Goal: Contribute content: Add original content to the website for others to see

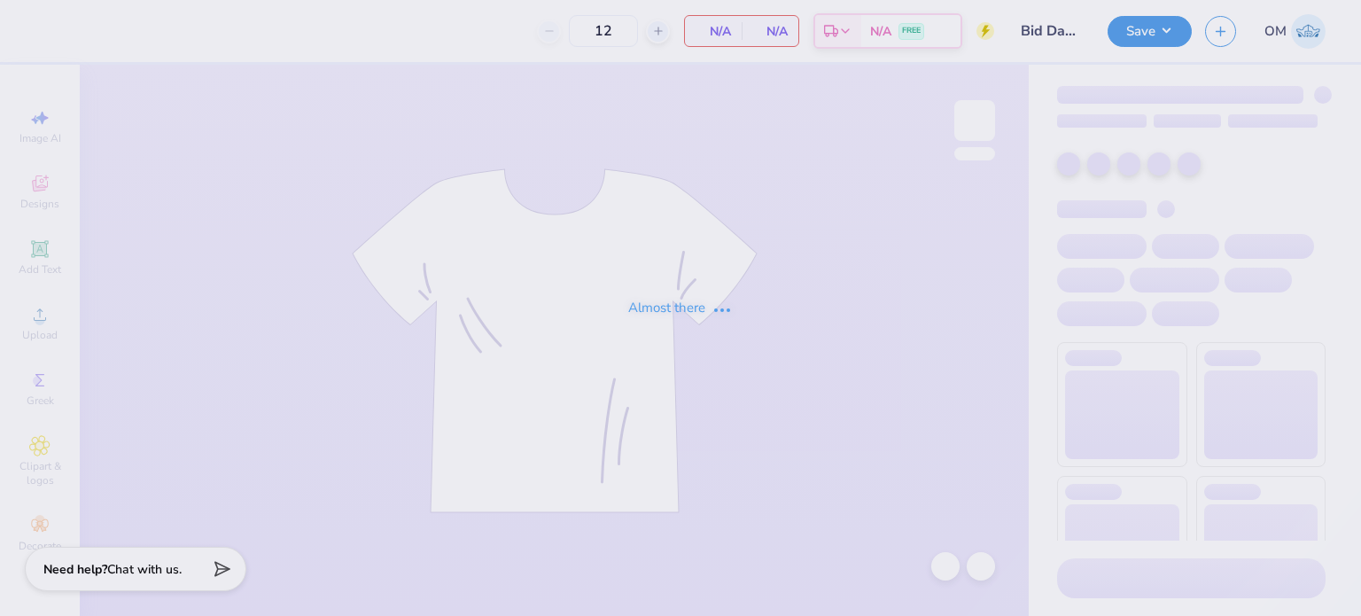
type input "Bid Day 2025 Sailboat Design"
type input "24"
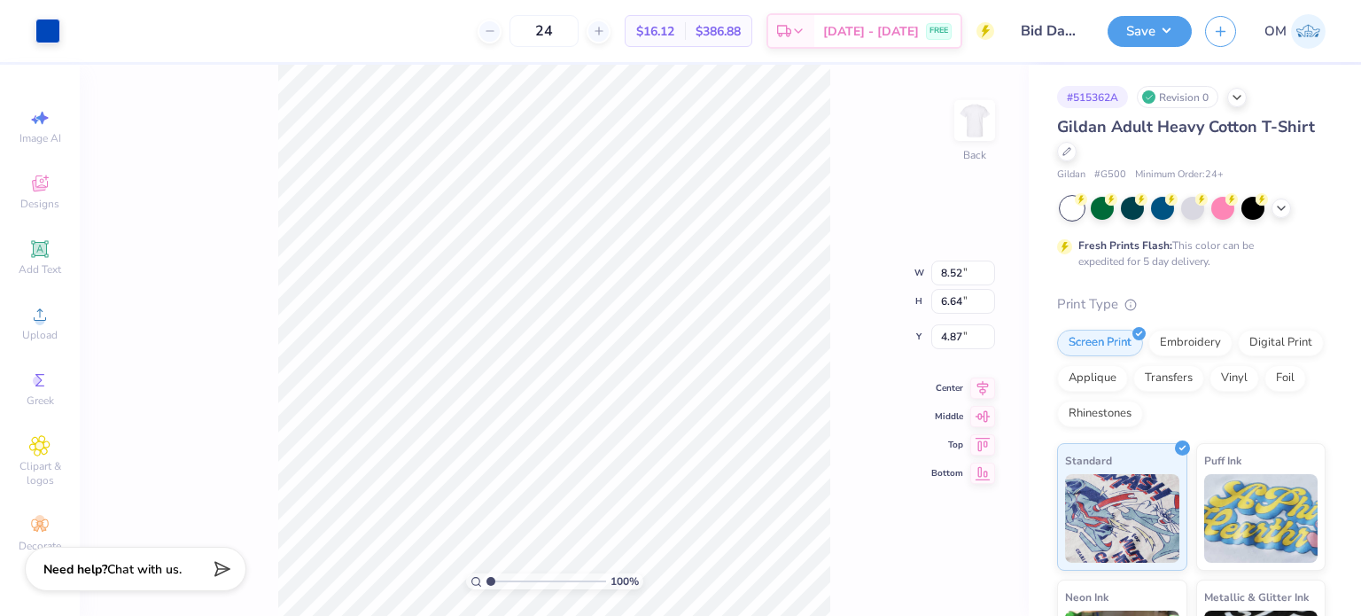
type input "3.00"
click at [1143, 46] on div "Save OM" at bounding box center [1234, 31] width 253 height 62
click at [1159, 34] on button "Save" at bounding box center [1150, 28] width 84 height 31
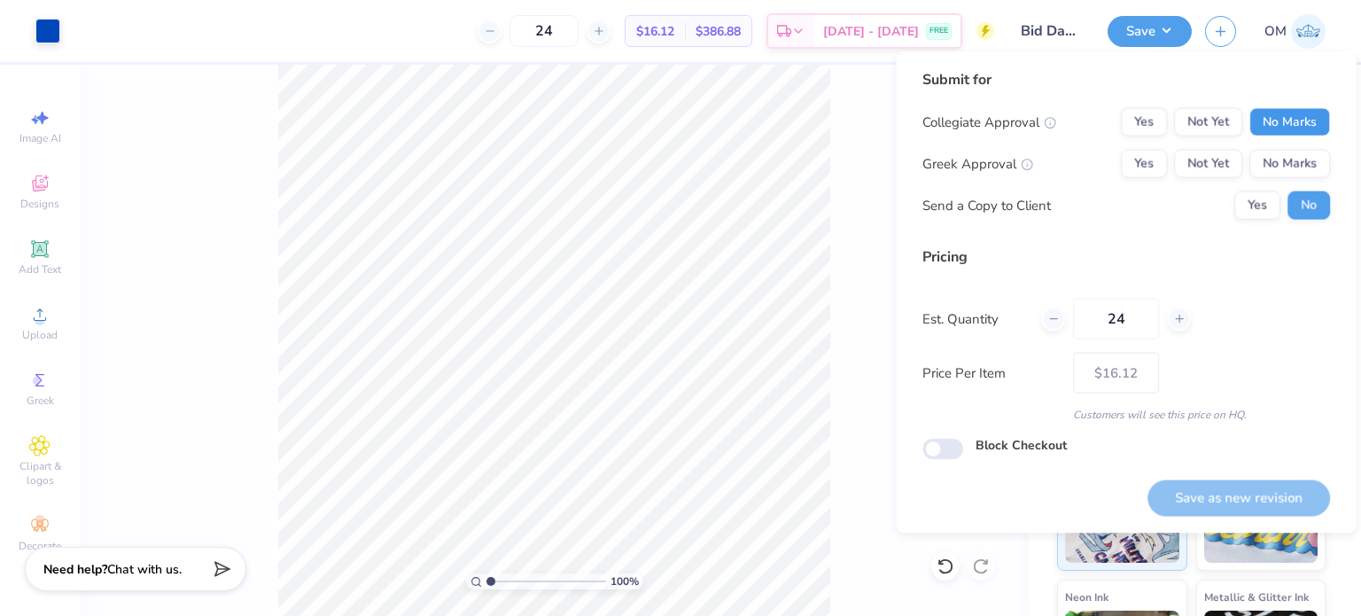
click at [1272, 130] on button "No Marks" at bounding box center [1289, 122] width 81 height 28
click at [1132, 175] on button "Yes" at bounding box center [1144, 164] width 46 height 28
click at [1184, 503] on button "Save as new revision" at bounding box center [1238, 497] width 183 height 36
type input "$16.12"
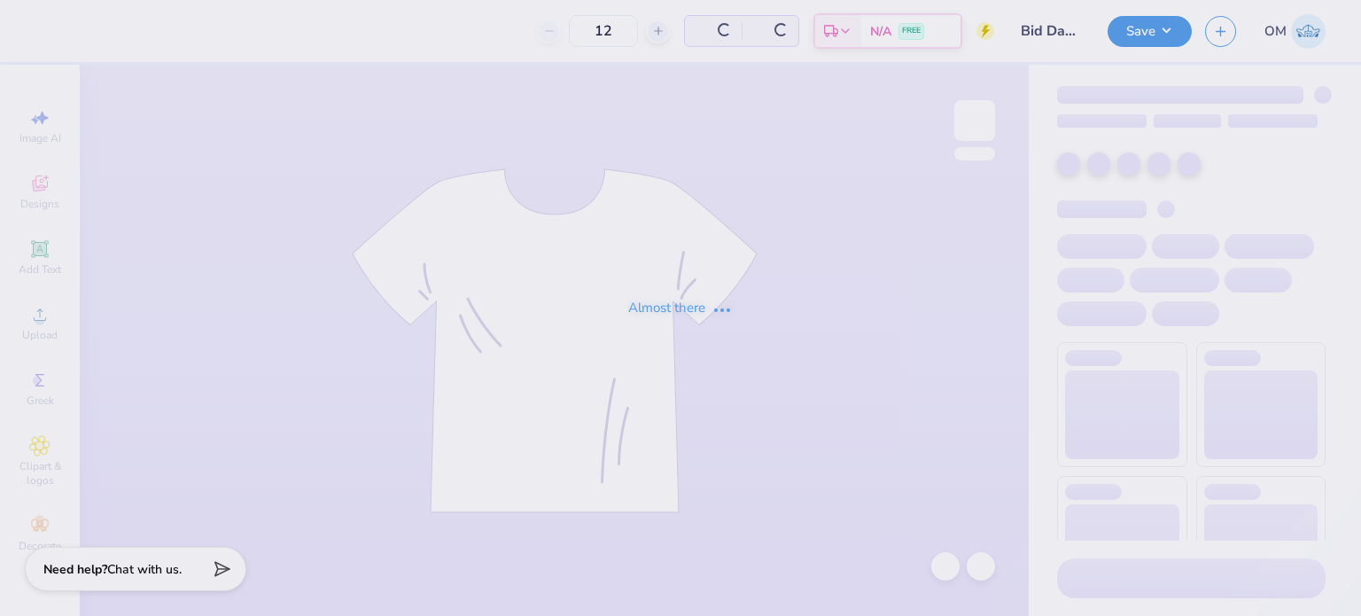
type input "24"
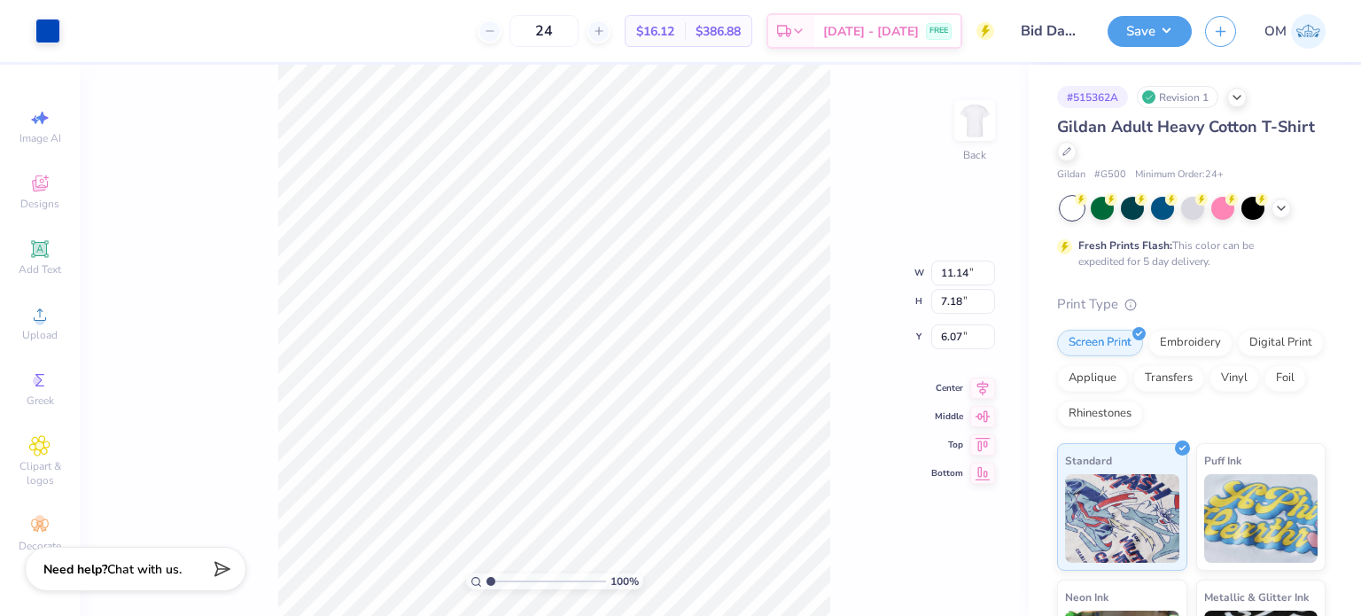
type input "3.00"
click at [222, 254] on div "100 % Back W 11.14 11.14 " H 7.18 7.18 " Y 3.00 3.00 " Center Middle Top Bottom" at bounding box center [554, 340] width 949 height 551
click at [1144, 26] on button "Save" at bounding box center [1150, 28] width 84 height 31
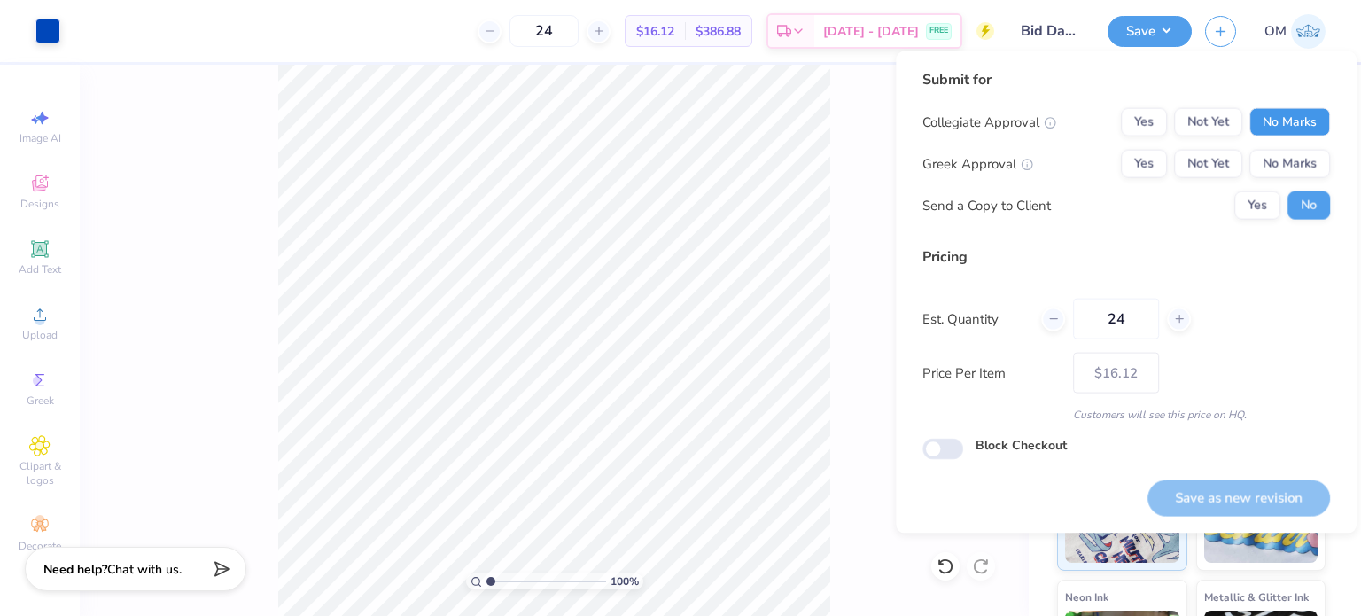
click at [1271, 122] on button "No Marks" at bounding box center [1289, 122] width 81 height 28
click at [1152, 166] on button "Yes" at bounding box center [1144, 164] width 46 height 28
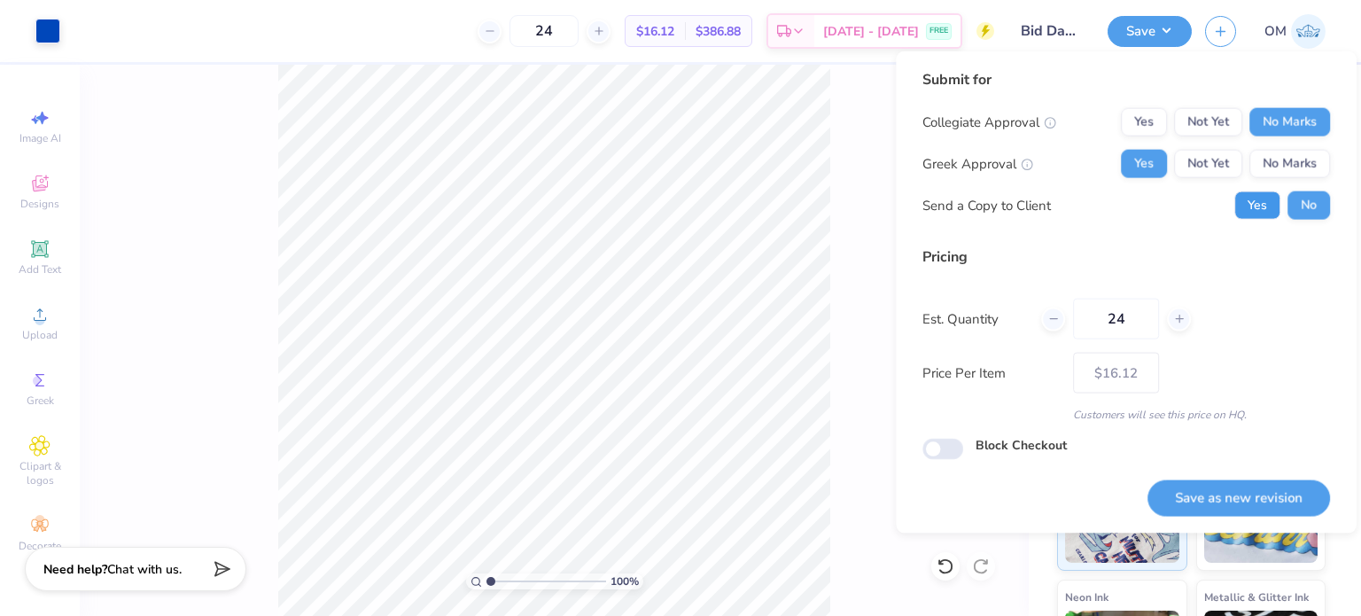
click at [1265, 201] on button "Yes" at bounding box center [1257, 205] width 46 height 28
click at [1214, 500] on button "Save as new revision" at bounding box center [1238, 497] width 183 height 36
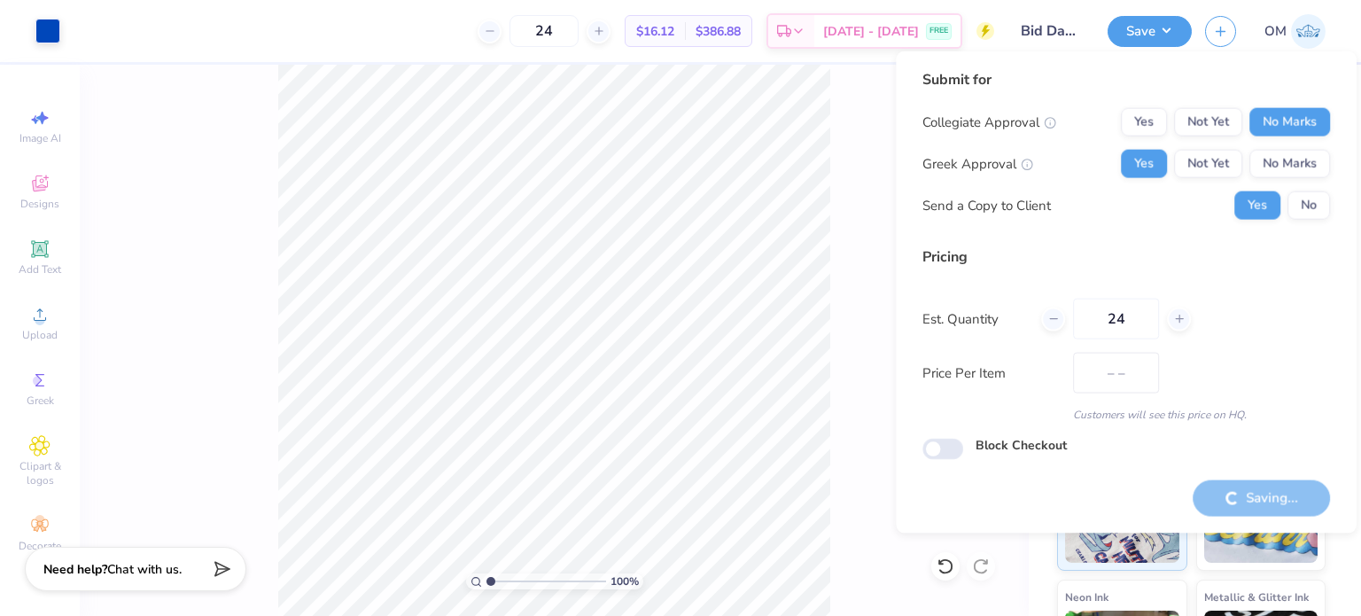
type input "$16.12"
